Goal: Find specific page/section: Find specific page/section

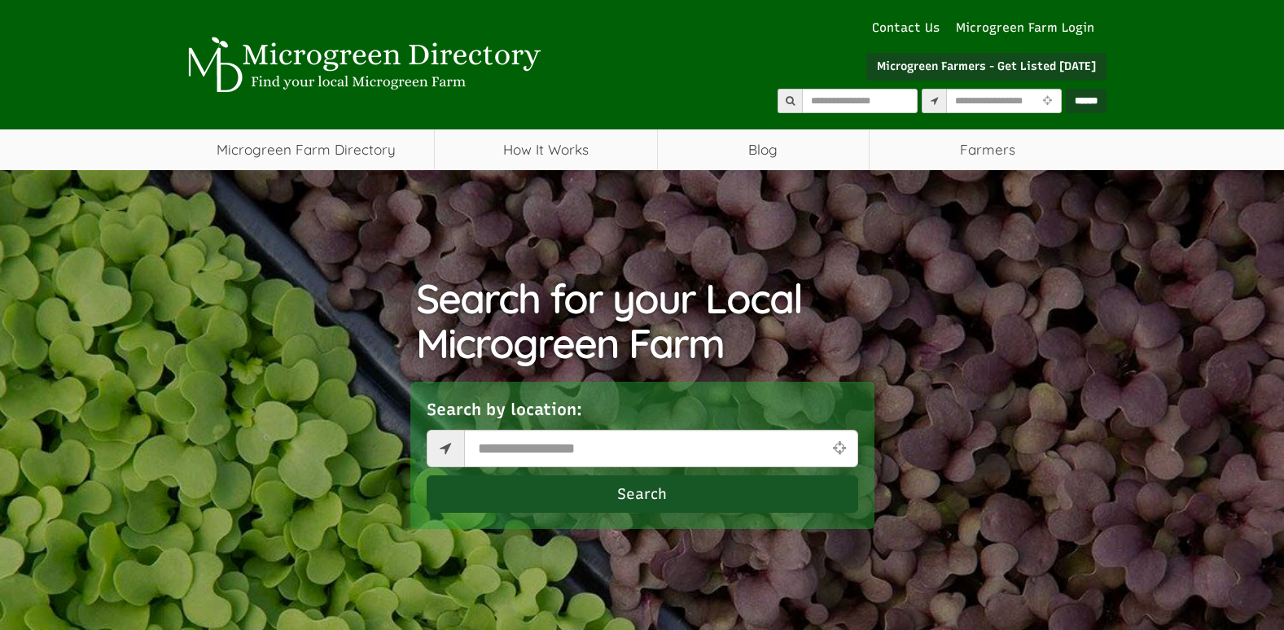
select select "Language Translate Widget"
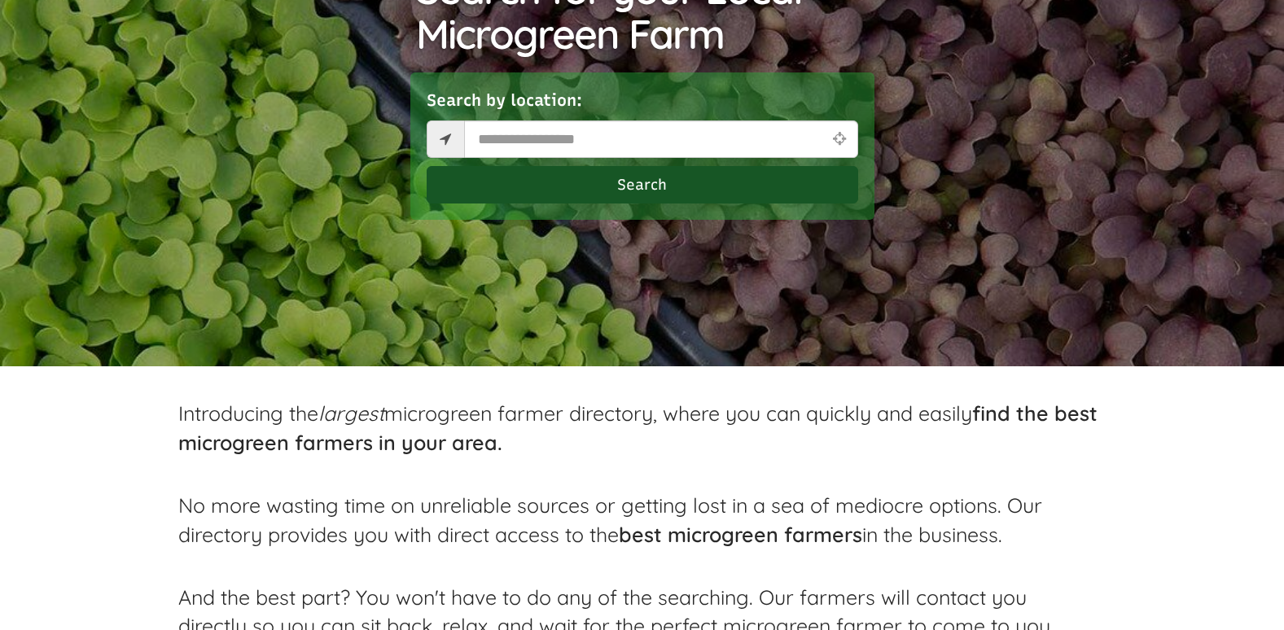
scroll to position [326, 0]
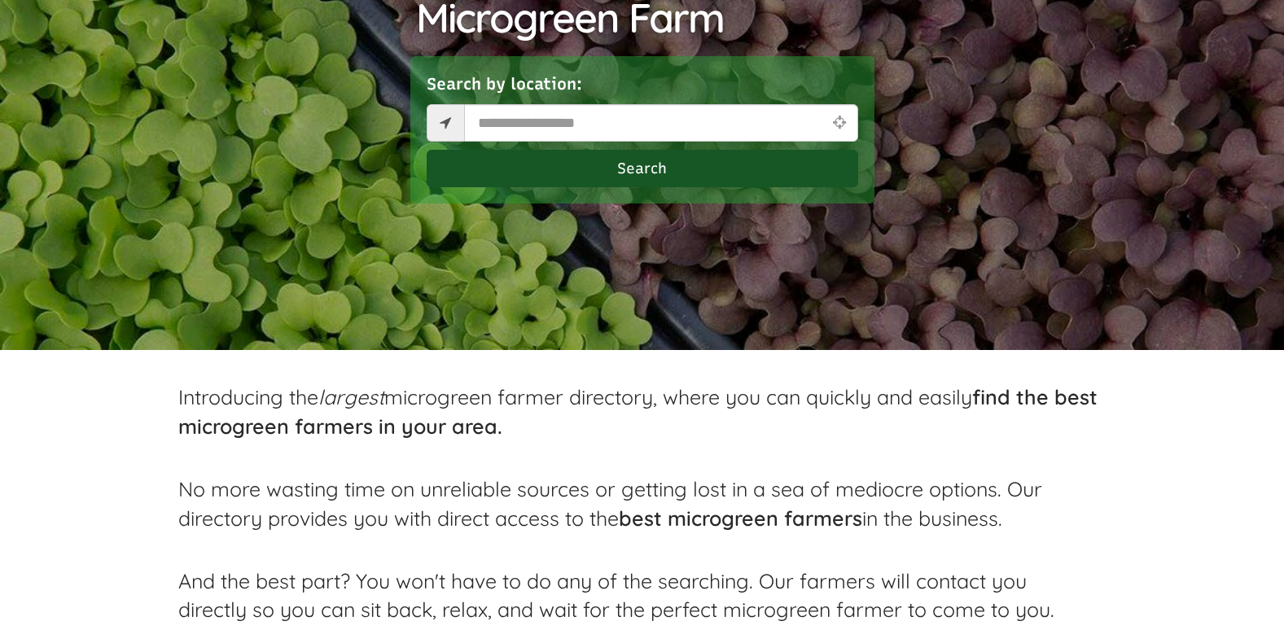
click at [838, 126] on icon at bounding box center [838, 122] width 21 height 15
click at [661, 171] on button "Search" at bounding box center [643, 168] width 432 height 37
click at [489, 123] on input "text" at bounding box center [661, 122] width 394 height 37
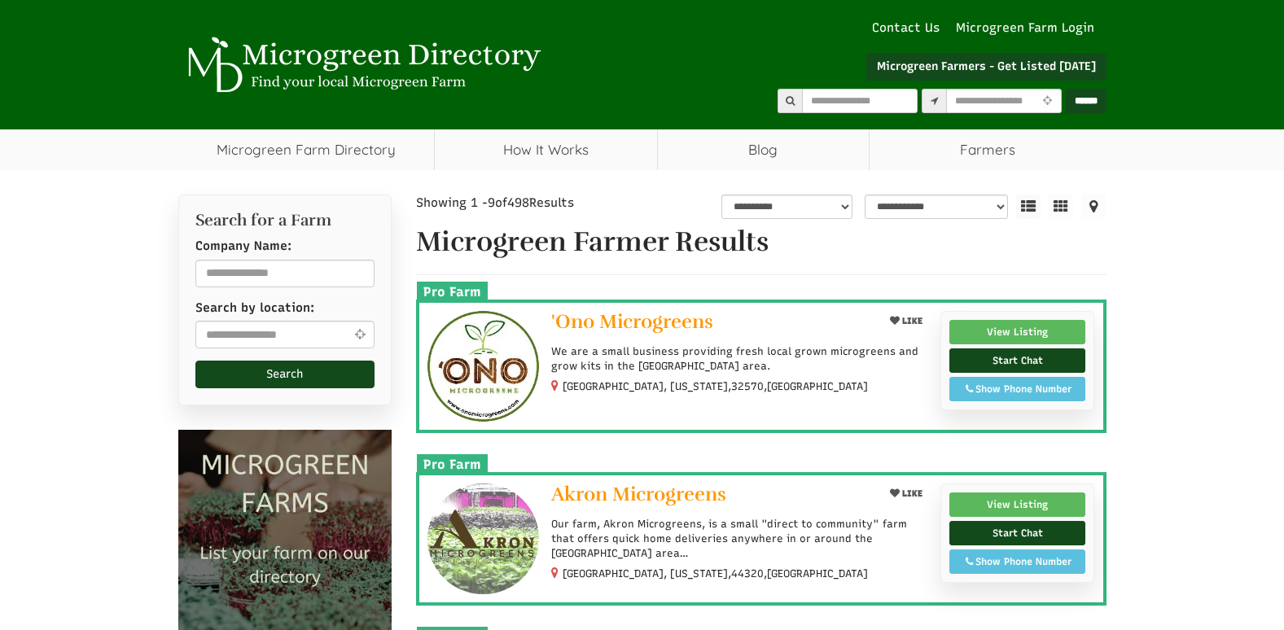
select select "Language Translate Widget"
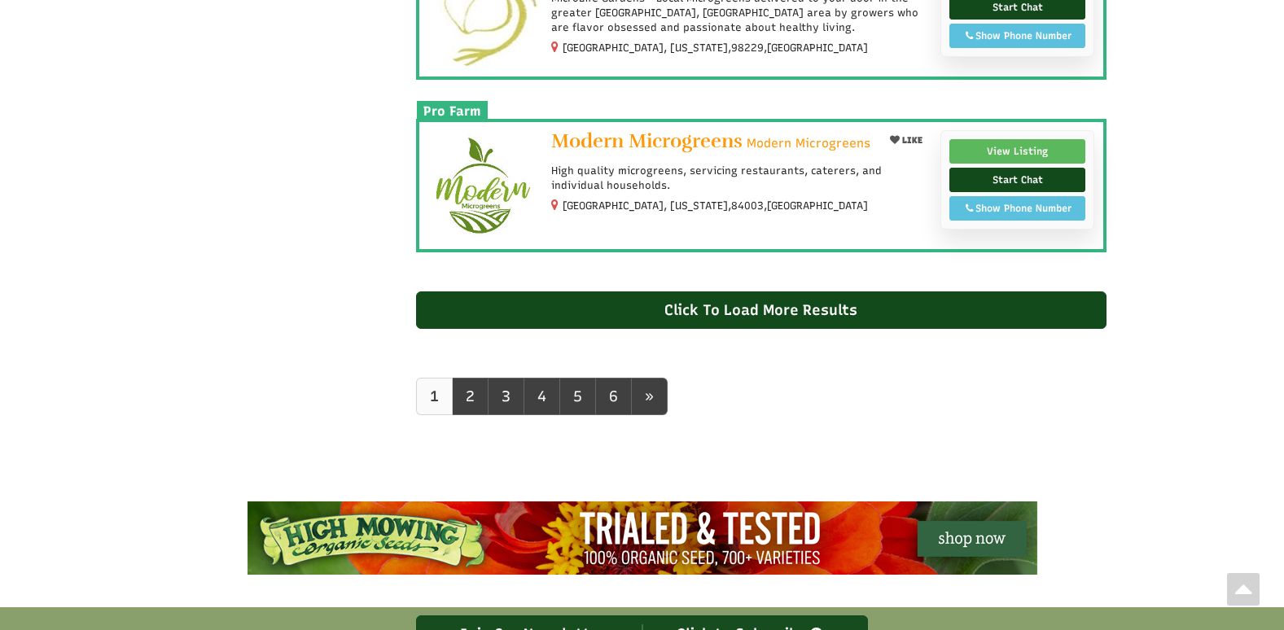
scroll to position [1629, 0]
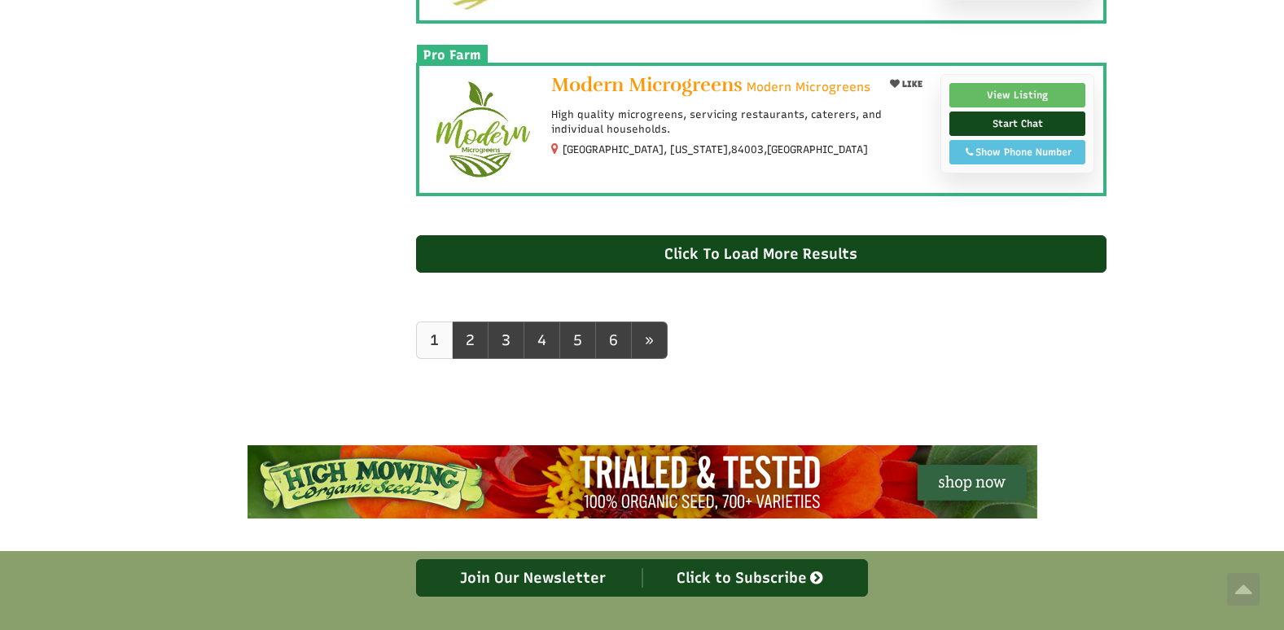
click at [1026, 84] on link "View Listing" at bounding box center [1017, 95] width 137 height 24
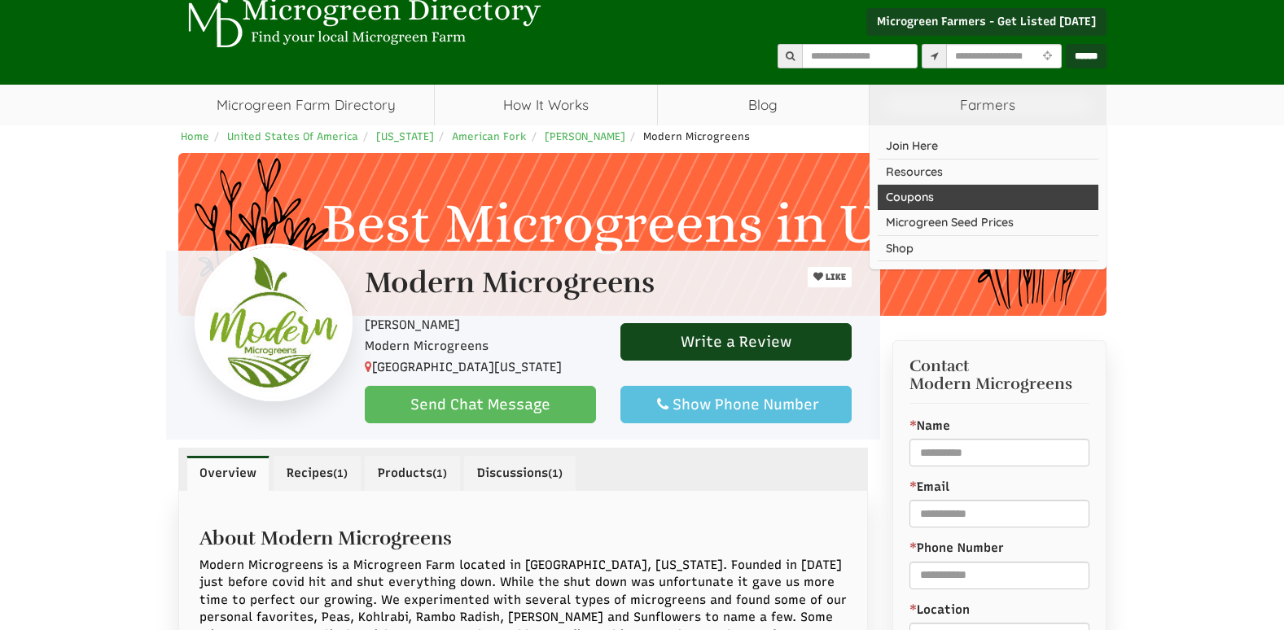
select select "Language Translate Widget"
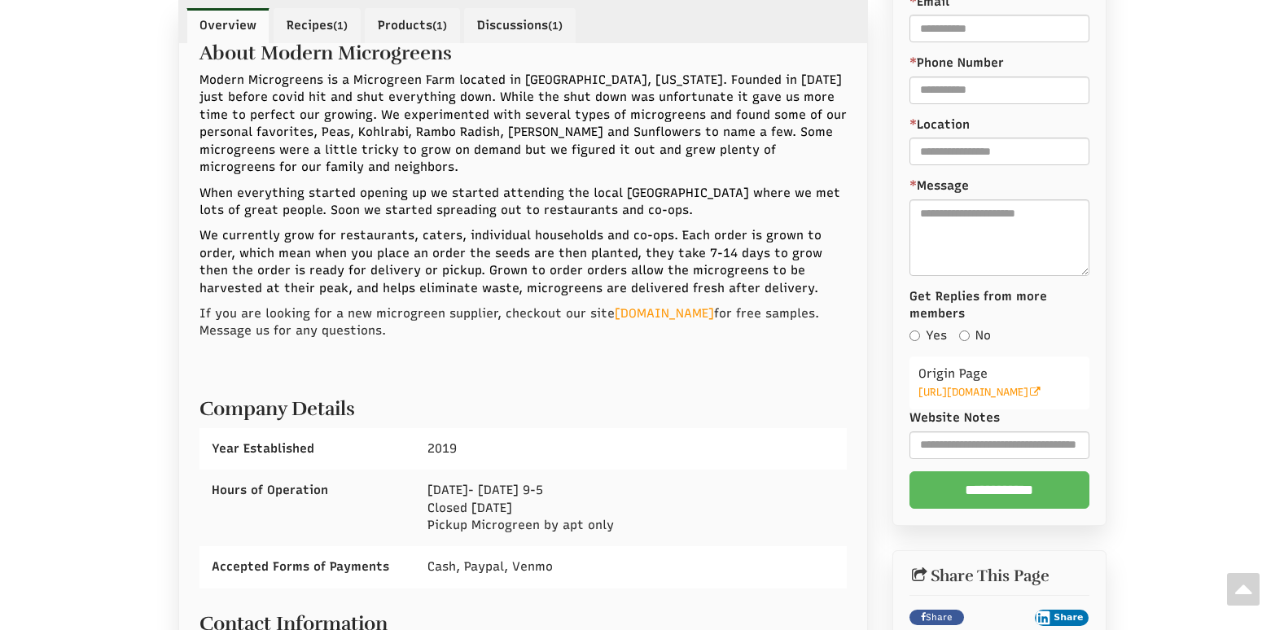
scroll to position [489, 0]
